Goal: Navigation & Orientation: Find specific page/section

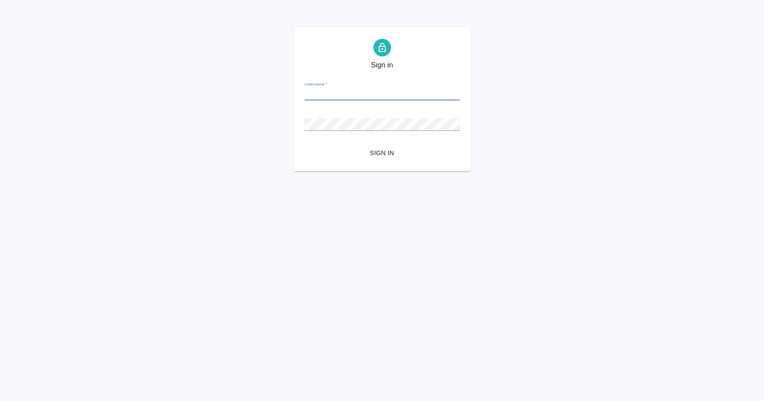
paste input "[EMAIL_ADDRESS][DOMAIN_NAME]"
type input "[EMAIL_ADDRESS][DOMAIN_NAME]"
click at [385, 151] on span "Sign in" at bounding box center [381, 153] width 141 height 11
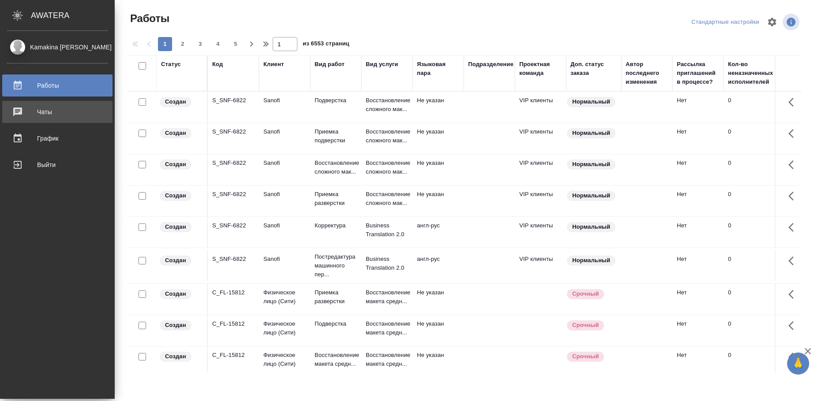
click at [40, 114] on div "Чаты" at bounding box center [57, 111] width 101 height 13
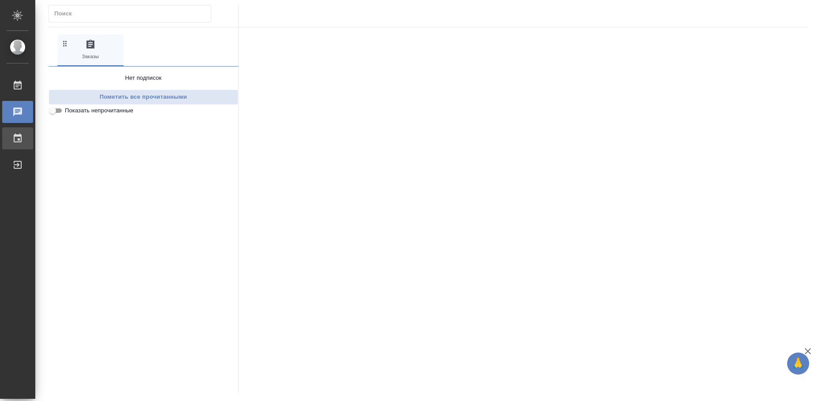
click at [18, 138] on div "График" at bounding box center [7, 138] width 22 height 13
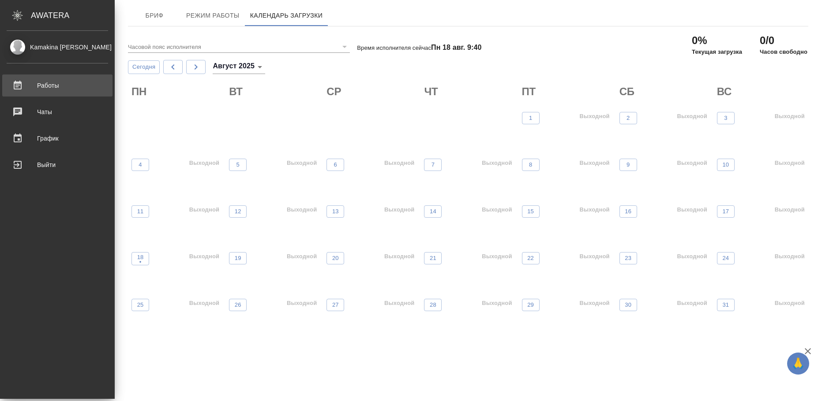
click at [55, 86] on div "Работы" at bounding box center [57, 85] width 101 height 13
